Goal: Information Seeking & Learning: Learn about a topic

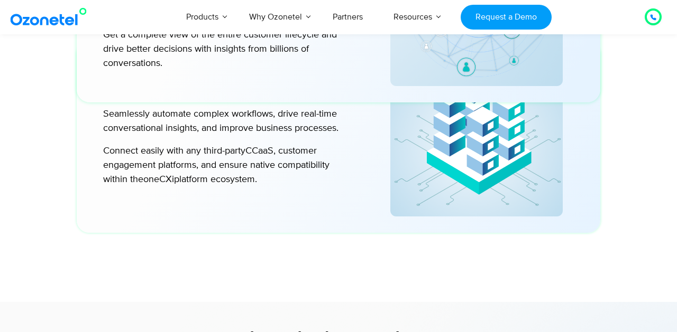
scroll to position [2767, 0]
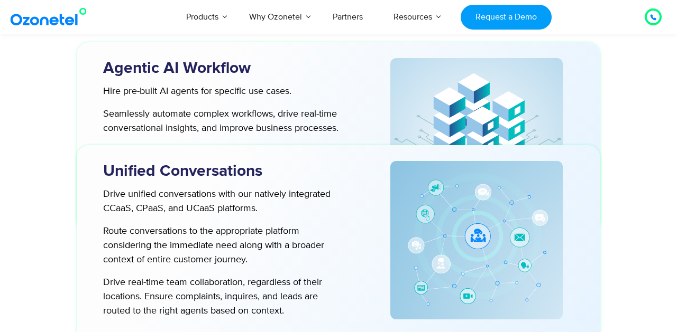
click at [650, 20] on icon at bounding box center [653, 17] width 6 height 6
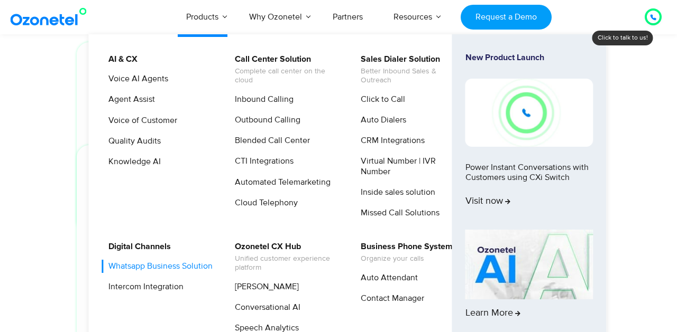
click at [142, 271] on link "Whatsapp Business Solution" at bounding box center [157, 266] width 113 height 13
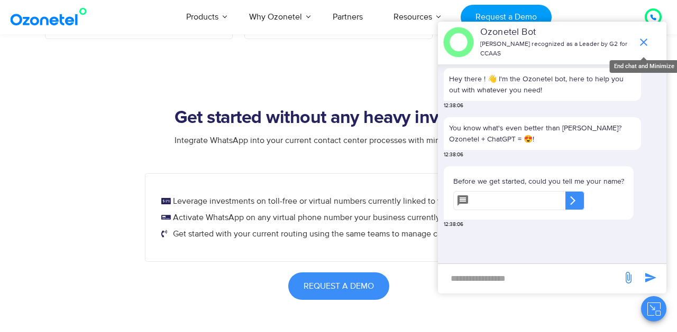
click at [646, 40] on icon "end chat or minimize" at bounding box center [643, 42] width 13 height 13
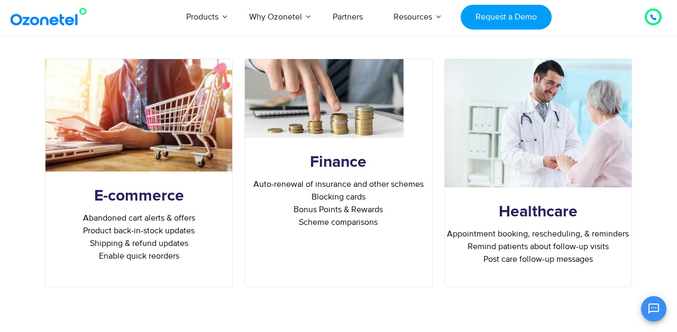
scroll to position [3188, 0]
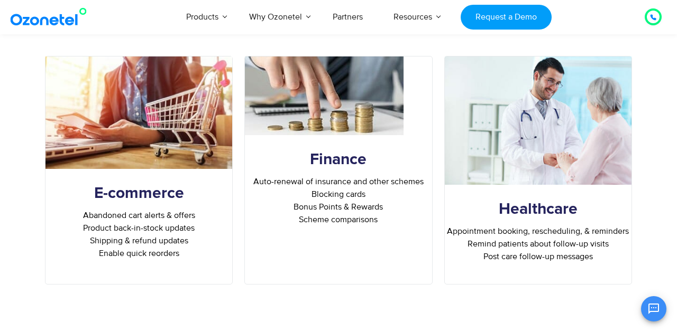
click at [141, 197] on h3 "E-commerce" at bounding box center [138, 193] width 187 height 21
click at [137, 125] on img at bounding box center [138, 113] width 187 height 113
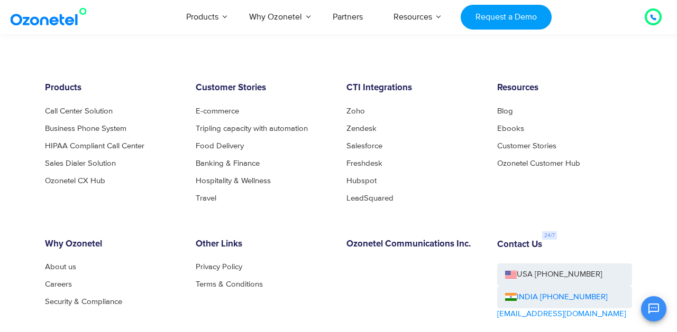
scroll to position [3931, 0]
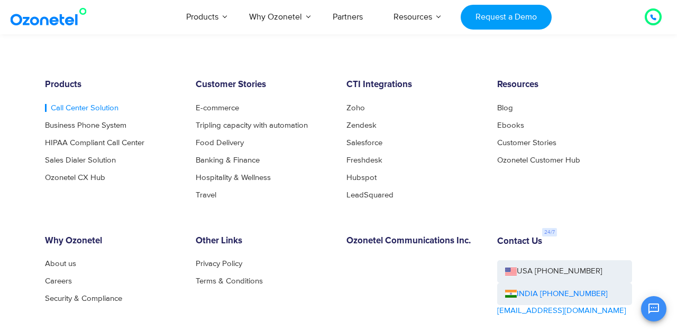
click at [95, 111] on link "Call Center Solution" at bounding box center [81, 108] width 73 height 8
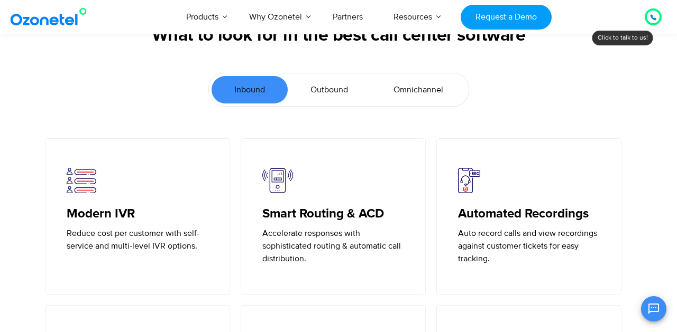
scroll to position [2328, 0]
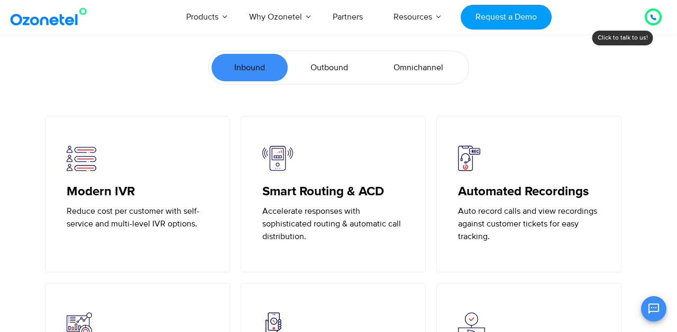
click at [111, 189] on h5 "Modern IVR" at bounding box center [138, 191] width 142 height 15
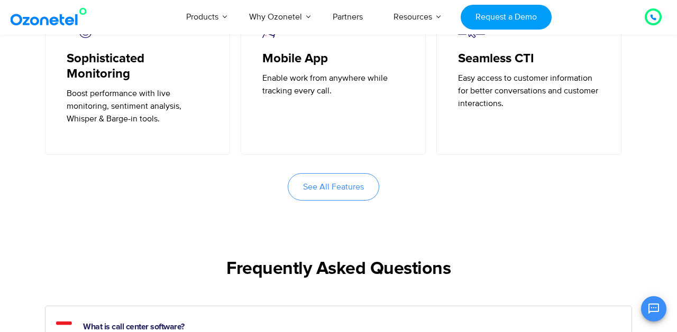
scroll to position [2596, 0]
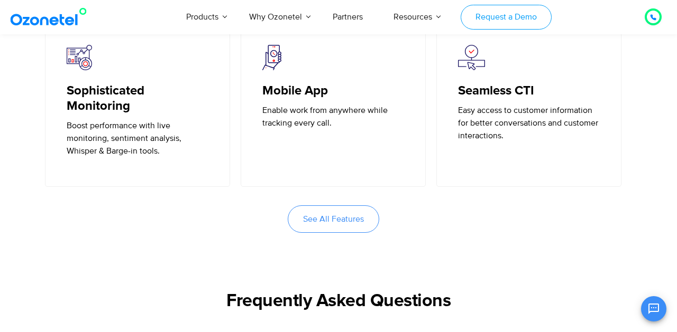
click at [495, 13] on link "Request a Demo" at bounding box center [505, 17] width 90 height 25
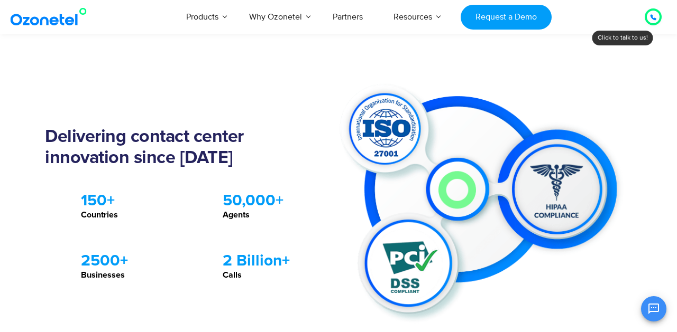
scroll to position [989, 0]
